Goal: Task Accomplishment & Management: Manage account settings

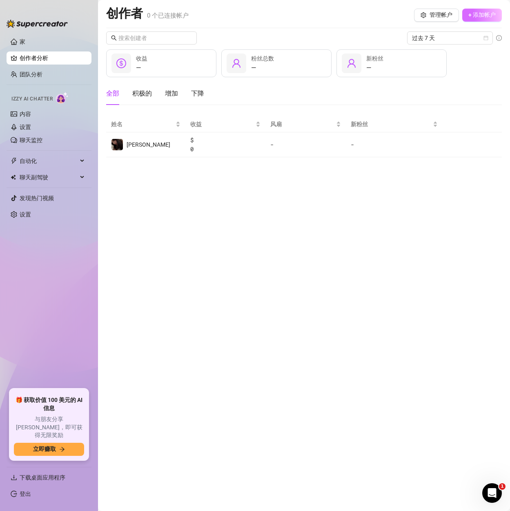
click at [471, 15] on font "+ 添加帐户" at bounding box center [481, 14] width 27 height 7
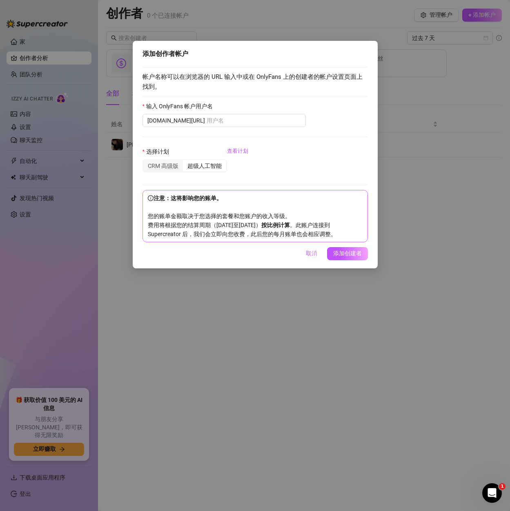
click at [419, 103] on div "添加创作者帐户 帐户名称可以在浏览器的 URL 输入中或在 OnlyFans 上的创建者的帐户设置页面上找到。 输入 OnlyFans 帐户用户名 onlyf…" at bounding box center [255, 255] width 510 height 511
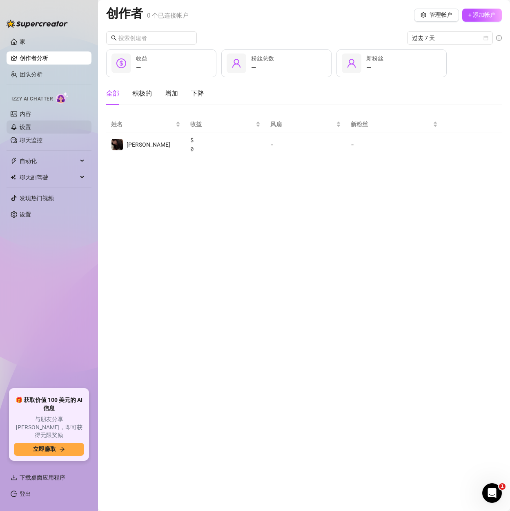
click at [31, 126] on link "设置" at bounding box center [25, 127] width 11 height 7
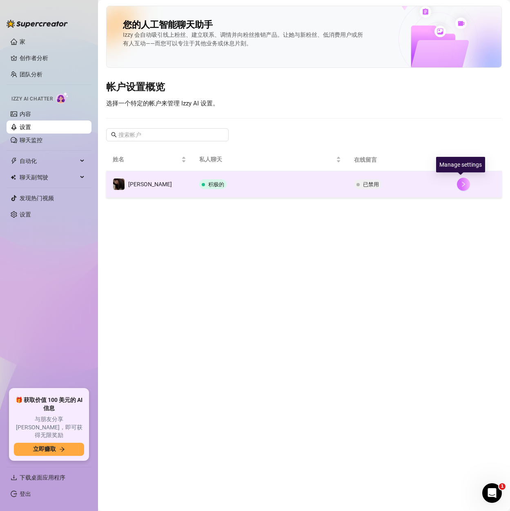
click at [461, 185] on icon "正确的" at bounding box center [464, 184] width 6 height 6
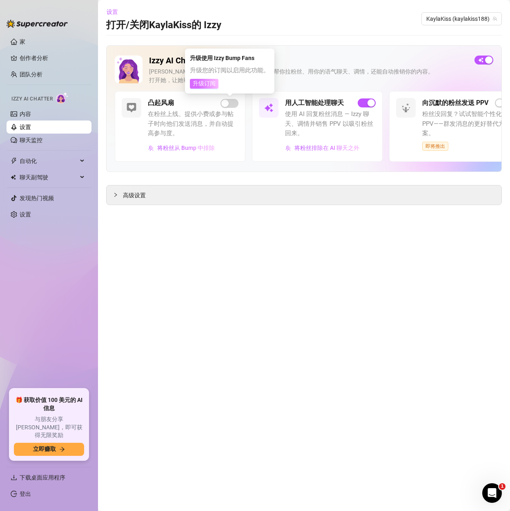
click at [208, 85] on font "升级订阅" at bounding box center [204, 83] width 23 height 7
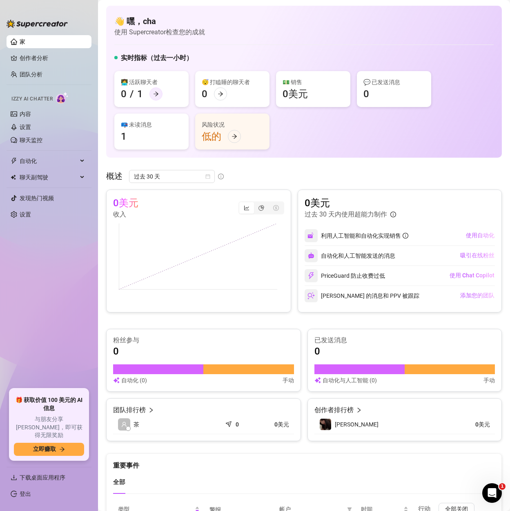
click at [157, 93] on icon "向右箭头" at bounding box center [156, 94] width 5 height 4
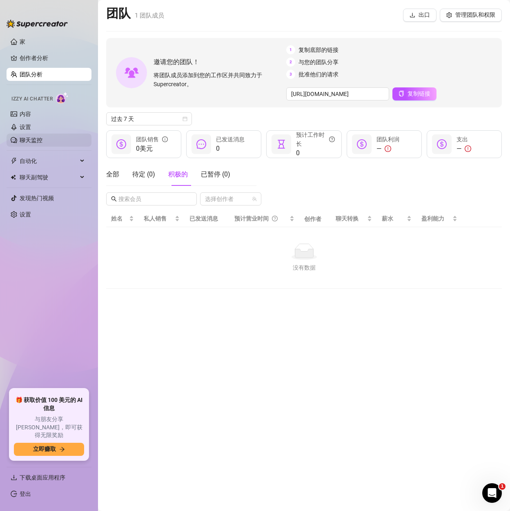
click at [42, 138] on link "聊天监控" at bounding box center [31, 140] width 23 height 7
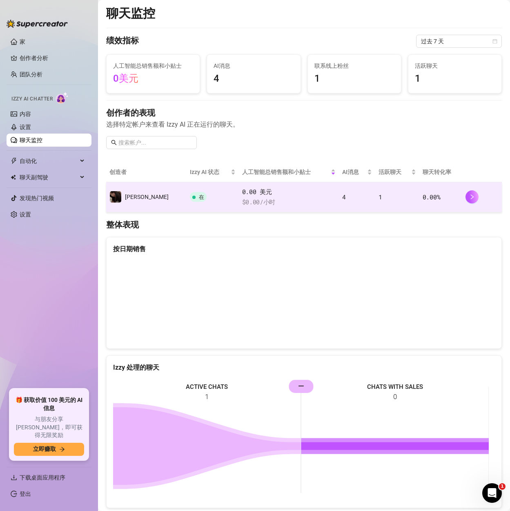
click at [353, 200] on td "4" at bounding box center [357, 197] width 36 height 30
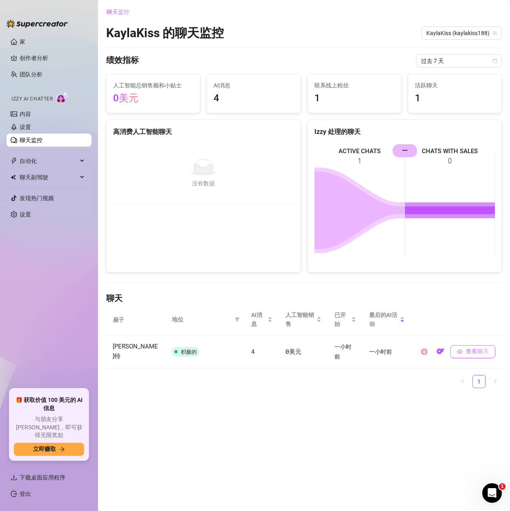
click at [474, 348] on font "查看聊天" at bounding box center [477, 351] width 23 height 7
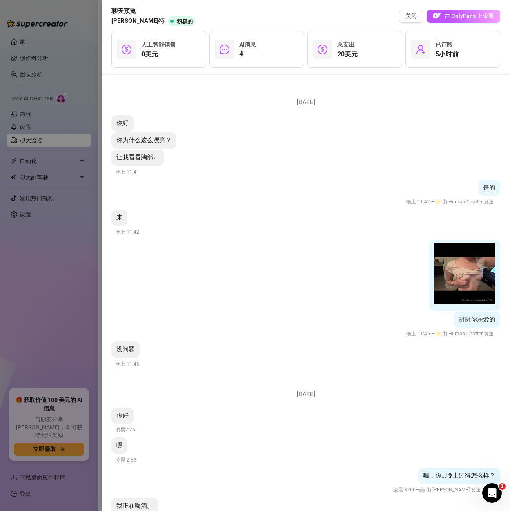
click at [77, 276] on div at bounding box center [255, 255] width 510 height 511
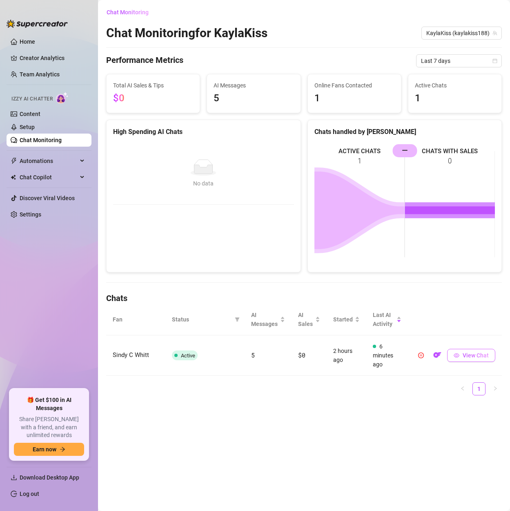
click at [461, 354] on button "View Chat" at bounding box center [471, 355] width 48 height 13
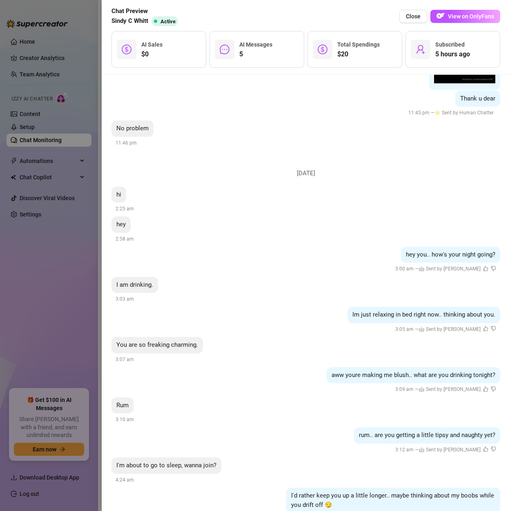
scroll to position [251, 0]
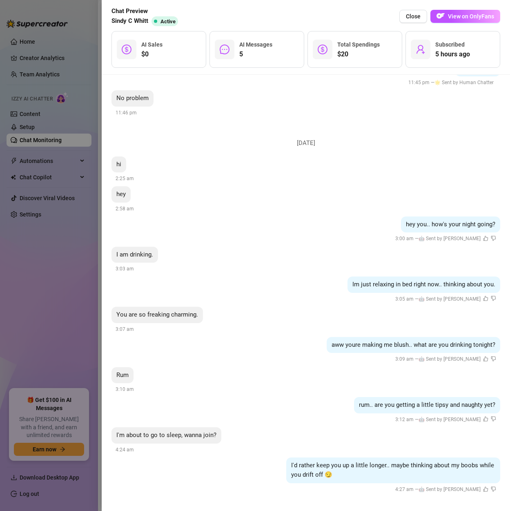
click at [59, 10] on div at bounding box center [255, 255] width 510 height 511
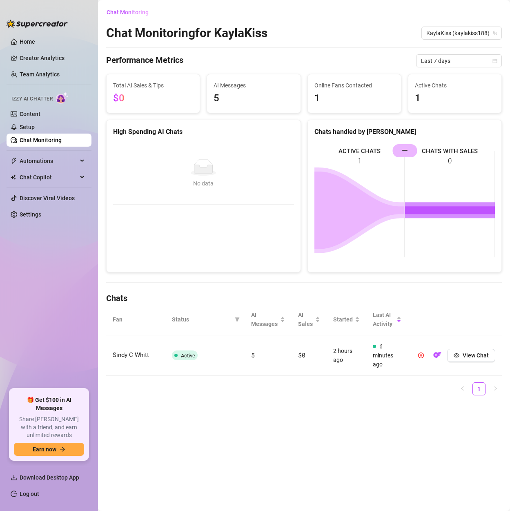
click at [226, 95] on span "5" at bounding box center [254, 99] width 80 height 16
click at [355, 96] on span "1" at bounding box center [354, 99] width 80 height 16
click at [434, 99] on span "1" at bounding box center [455, 99] width 80 height 16
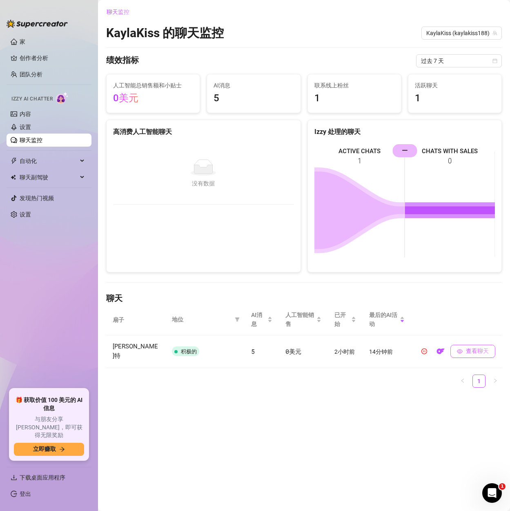
click at [466, 350] on font "查看聊天" at bounding box center [477, 350] width 23 height 7
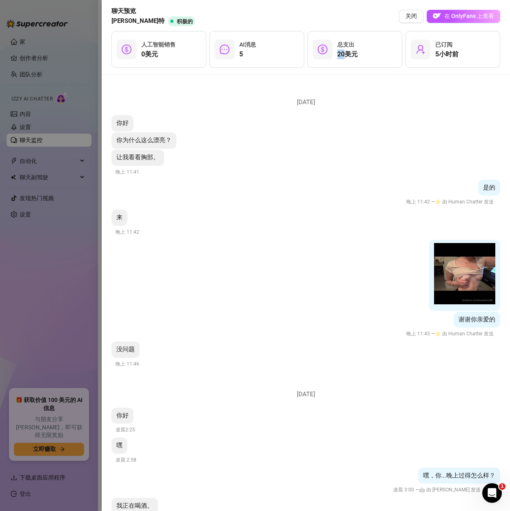
drag, startPoint x: 338, startPoint y: 53, endPoint x: 345, endPoint y: 53, distance: 6.5
click at [345, 53] on font "20美元" at bounding box center [347, 54] width 20 height 8
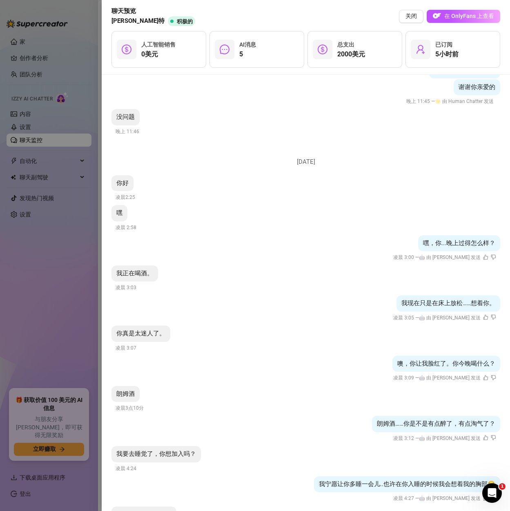
scroll to position [311, 0]
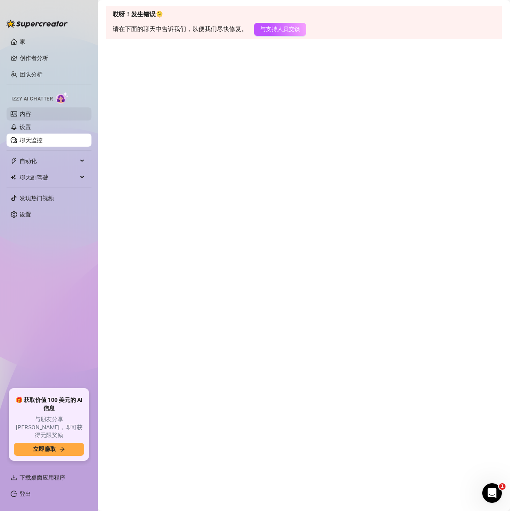
click at [26, 112] on link "内容" at bounding box center [25, 114] width 11 height 7
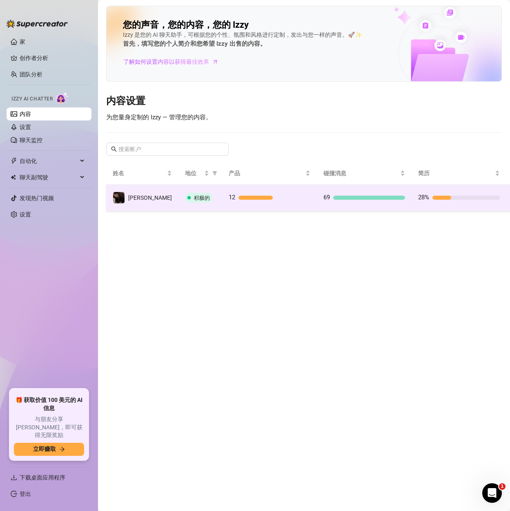
click at [412, 205] on td "28%" at bounding box center [459, 198] width 95 height 27
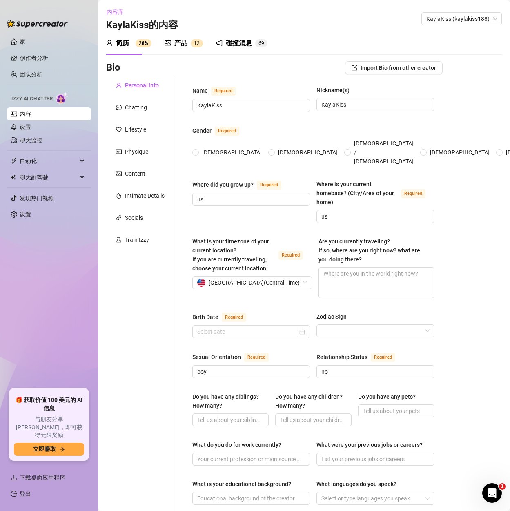
radio input "true"
type input "[DATE]"
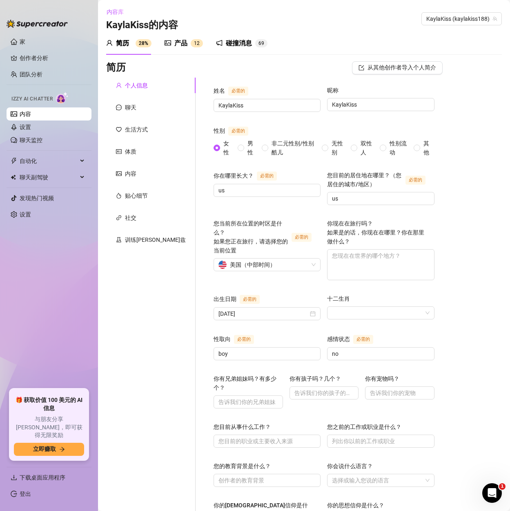
click at [172, 42] on div "产品 1 2" at bounding box center [184, 43] width 38 height 10
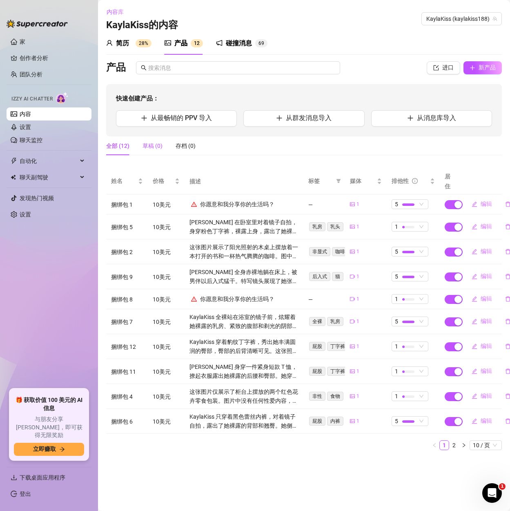
click at [154, 146] on font "草稿 (0)" at bounding box center [153, 146] width 20 height 7
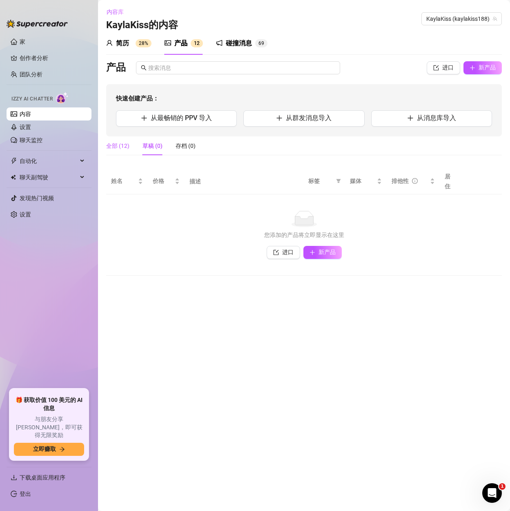
click at [121, 147] on font "全部 (12)" at bounding box center [117, 146] width 23 height 7
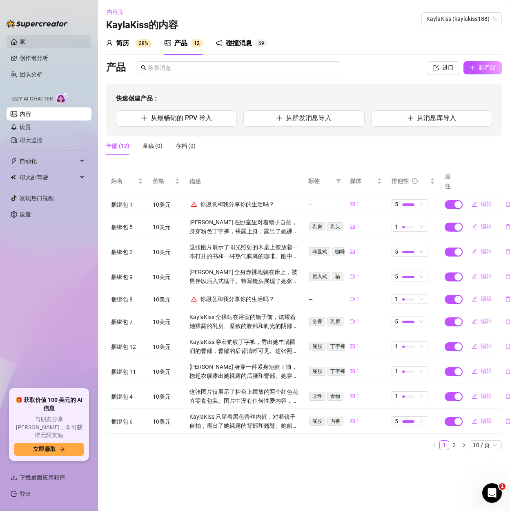
click at [24, 38] on link "家" at bounding box center [23, 41] width 6 height 7
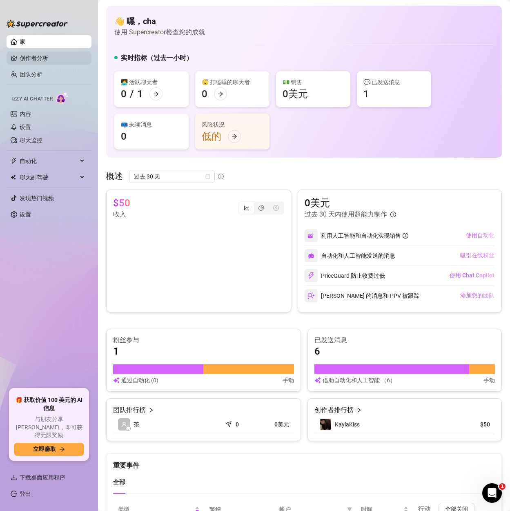
click at [30, 56] on link "创作者分析" at bounding box center [52, 57] width 65 height 13
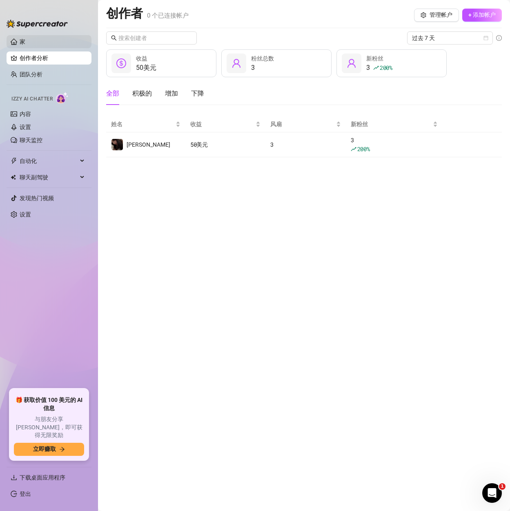
click at [25, 45] on link "家" at bounding box center [23, 41] width 6 height 7
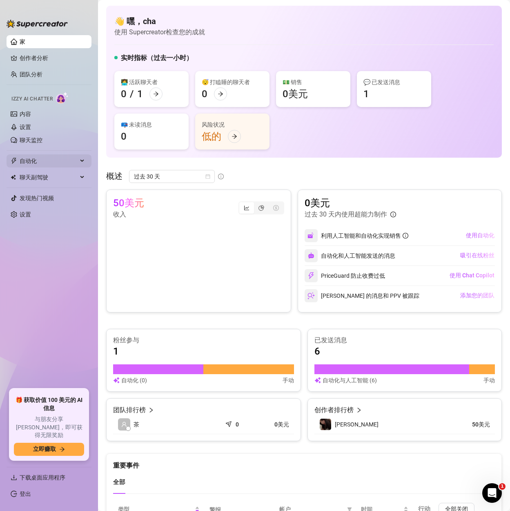
click at [36, 163] on font "自动化" at bounding box center [28, 161] width 17 height 7
